Goal: Task Accomplishment & Management: Manage account settings

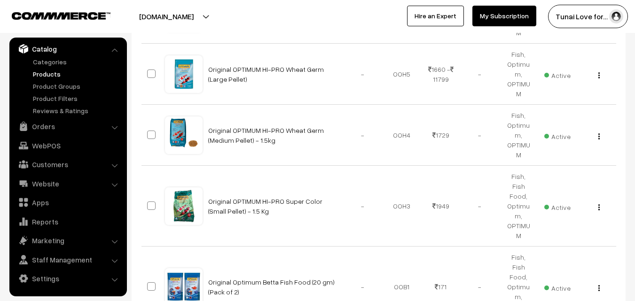
scroll to position [618, 0]
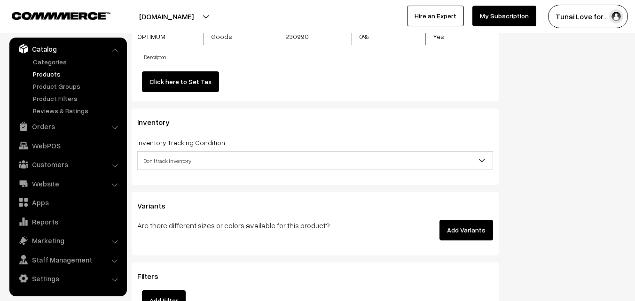
scroll to position [1127, 0]
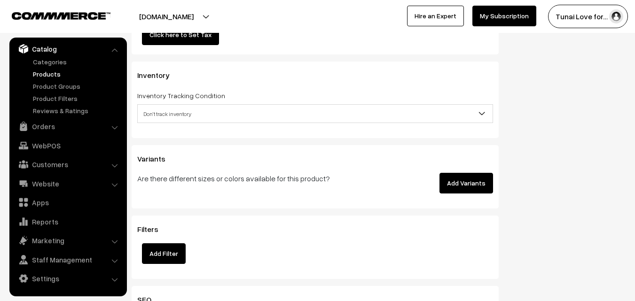
click at [456, 182] on button "Add Variants" at bounding box center [466, 183] width 54 height 21
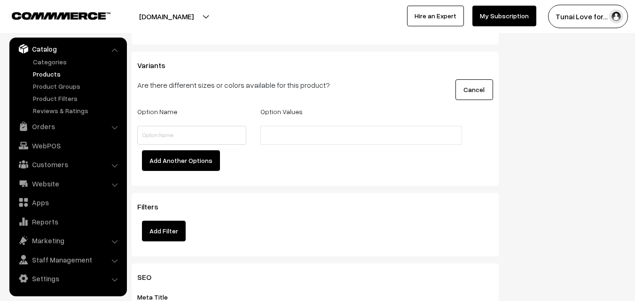
scroll to position [1221, 0]
click at [169, 137] on input "text" at bounding box center [191, 134] width 109 height 19
type input "Size"
click at [290, 134] on input "text" at bounding box center [304, 135] width 82 height 10
type input "1.5kg"
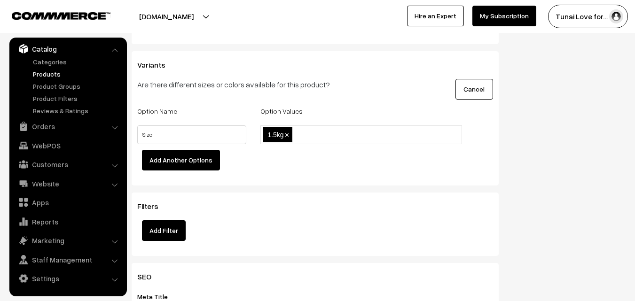
click at [299, 153] on div "Add Another Options" at bounding box center [315, 163] width 370 height 26
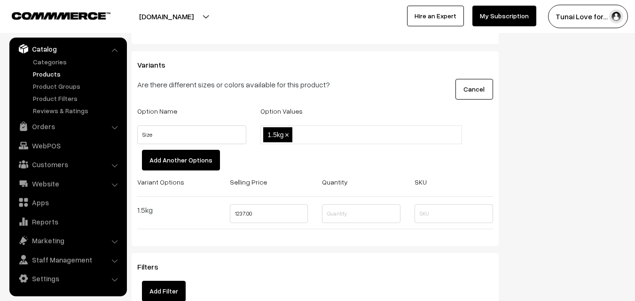
click at [312, 135] on input "text" at bounding box center [336, 135] width 82 height 10
type input "15kg"
click at [332, 155] on div "Add Another Options" at bounding box center [315, 163] width 370 height 26
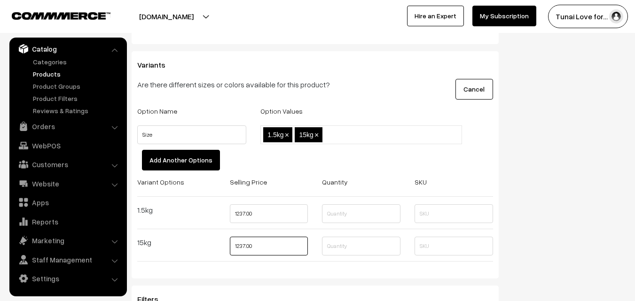
drag, startPoint x: 261, startPoint y: 249, endPoint x: 229, endPoint y: 249, distance: 31.9
click at [230, 249] on input "1237.00" at bounding box center [269, 246] width 78 height 19
type input "14799"
drag, startPoint x: 276, startPoint y: 213, endPoint x: 219, endPoint y: 214, distance: 57.3
click at [219, 214] on div "Variant Options Selling Price Quantity SKU 1.5kg 1237.00 15kg 14799" at bounding box center [315, 222] width 370 height 93
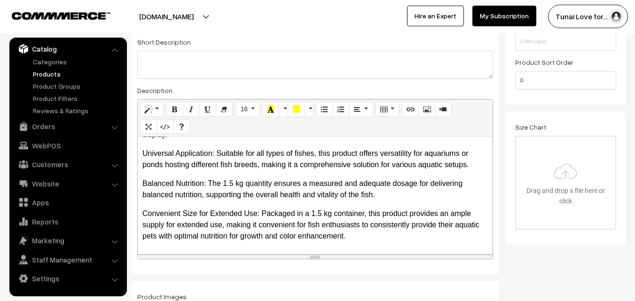
scroll to position [0, 0]
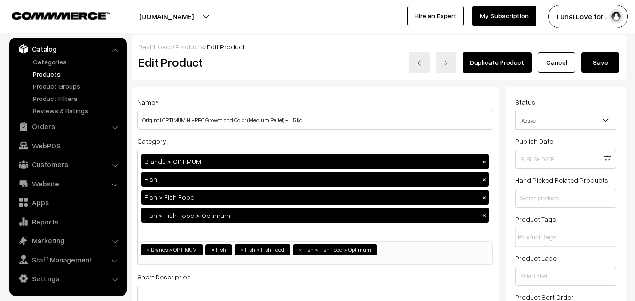
type input "1375"
click at [608, 60] on button "Save" at bounding box center [600, 62] width 38 height 21
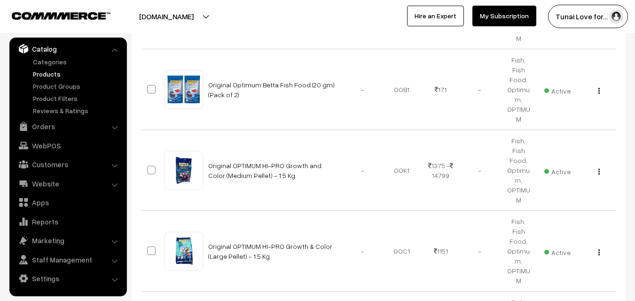
scroll to position [846, 0]
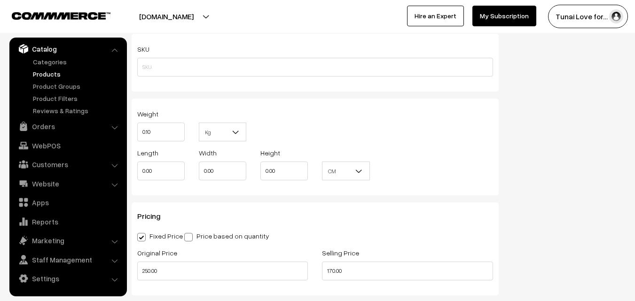
scroll to position [799, 0]
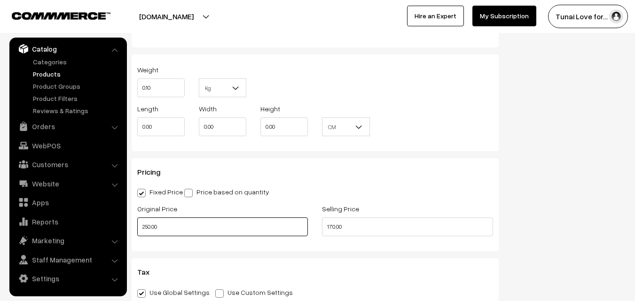
drag, startPoint x: 173, startPoint y: 223, endPoint x: 127, endPoint y: 228, distance: 45.9
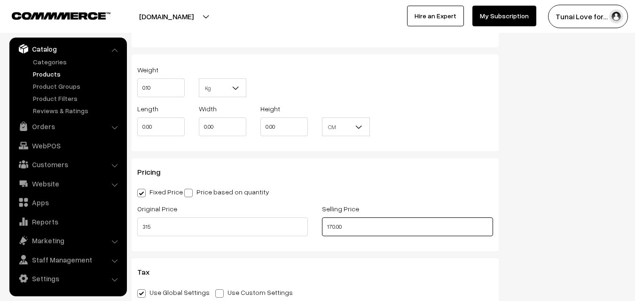
type input "315.00"
drag, startPoint x: 355, startPoint y: 224, endPoint x: 314, endPoint y: 224, distance: 40.4
click at [314, 224] on div "Original Price 315.00 Selling Price 170.00" at bounding box center [315, 222] width 370 height 39
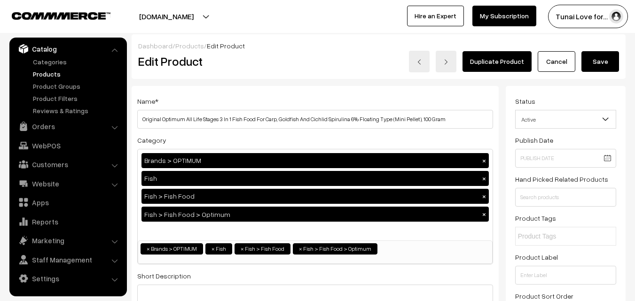
scroll to position [0, 0]
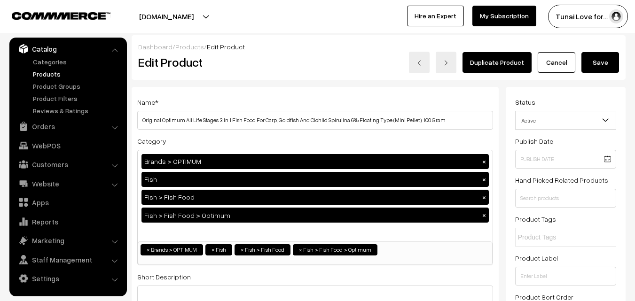
type input "210.00"
click at [599, 70] on button "Save" at bounding box center [600, 62] width 38 height 21
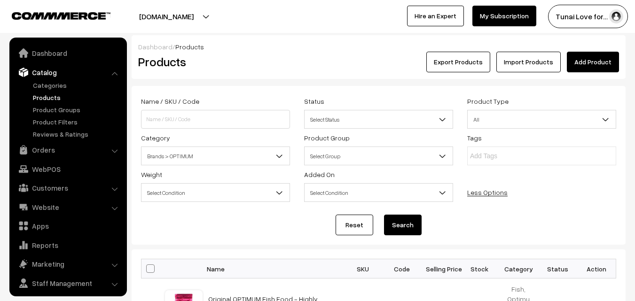
scroll to position [23, 0]
